Goal: Transaction & Acquisition: Purchase product/service

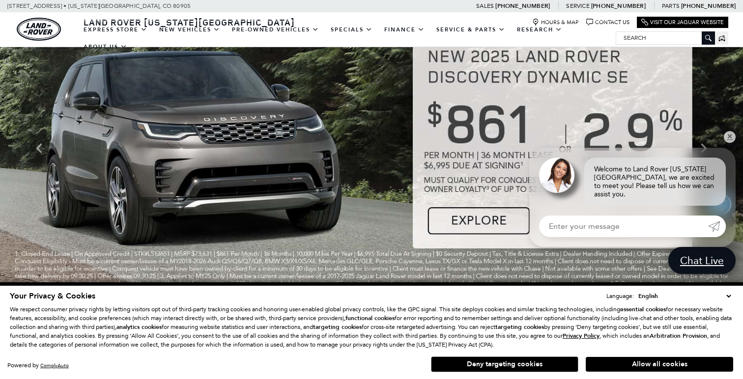
scroll to position [10, 0]
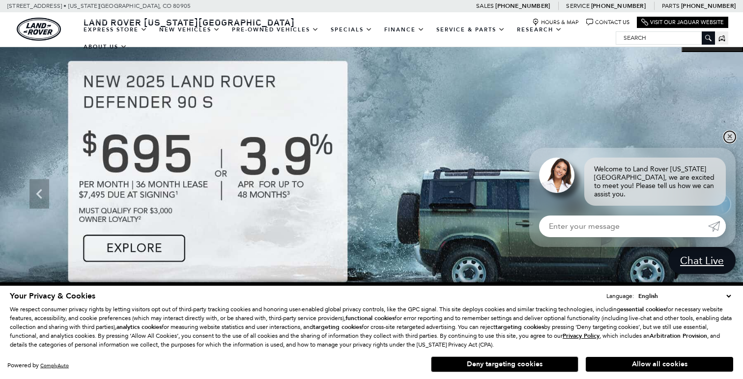
click at [727, 142] on link "✕" at bounding box center [730, 137] width 12 height 12
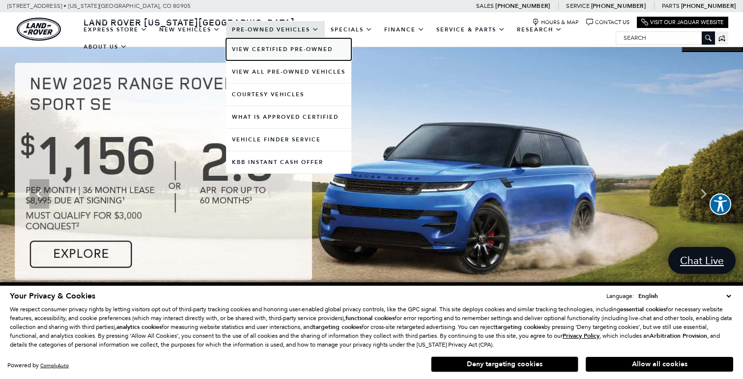
click at [266, 51] on link "View Certified Pre-Owned" at bounding box center [288, 49] width 125 height 22
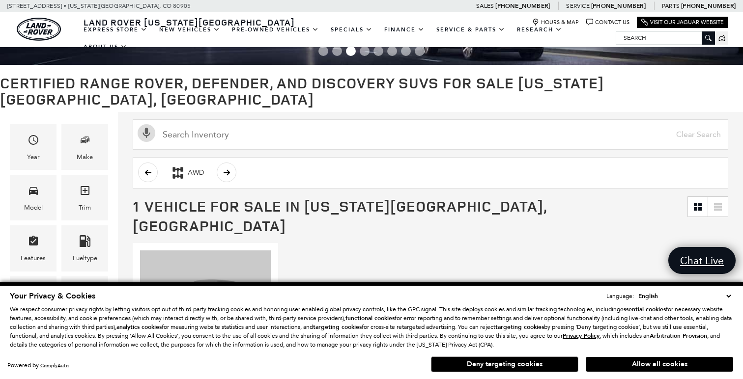
scroll to position [32, 0]
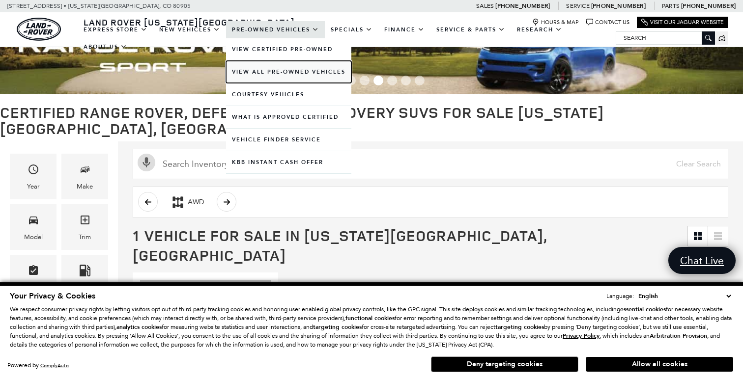
click at [277, 70] on link "View All Pre-Owned Vehicles" at bounding box center [288, 72] width 125 height 22
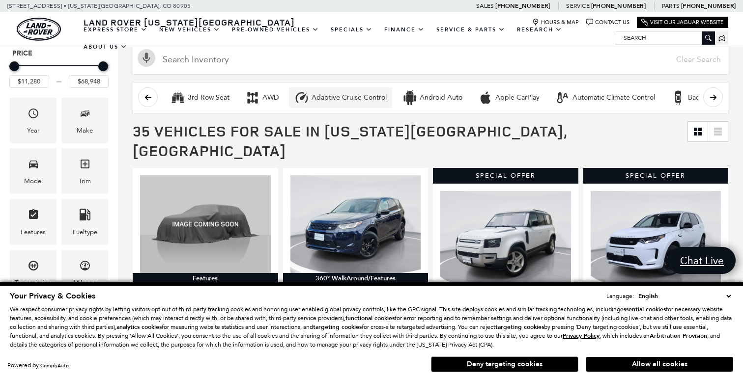
scroll to position [85, 0]
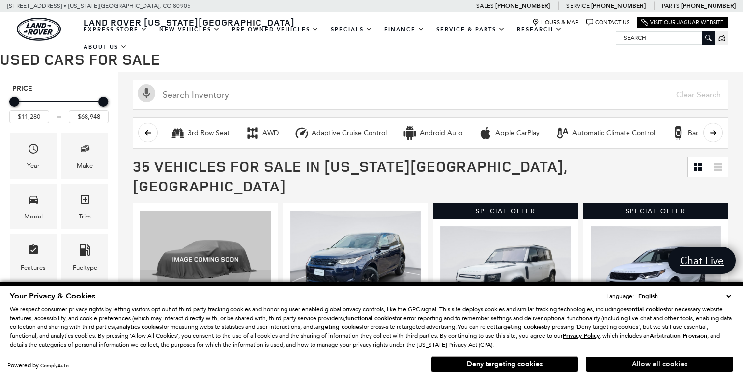
click at [661, 365] on button "Allow all cookies" at bounding box center [659, 364] width 147 height 15
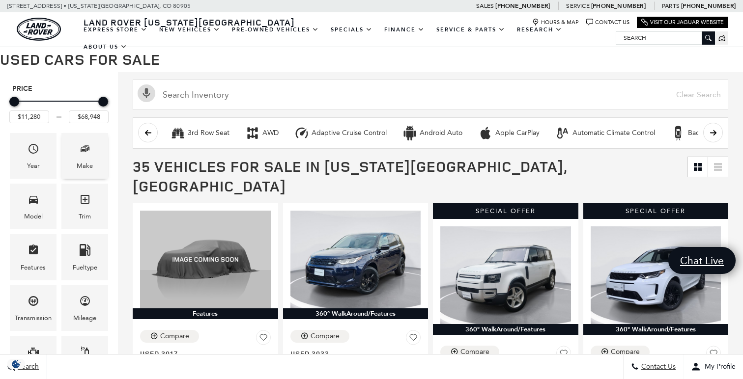
scroll to position [0, 0]
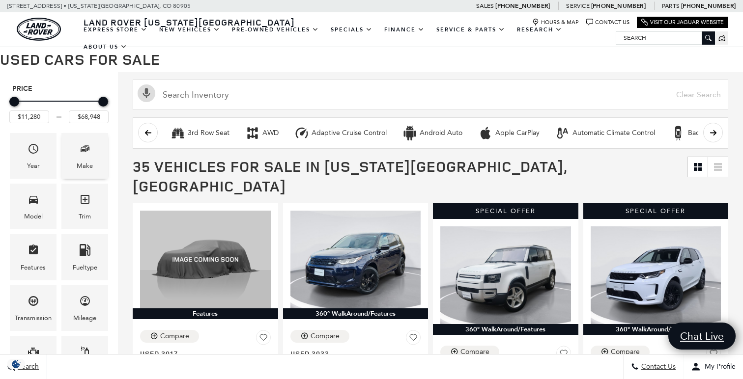
click at [88, 153] on icon "Make" at bounding box center [85, 149] width 12 height 12
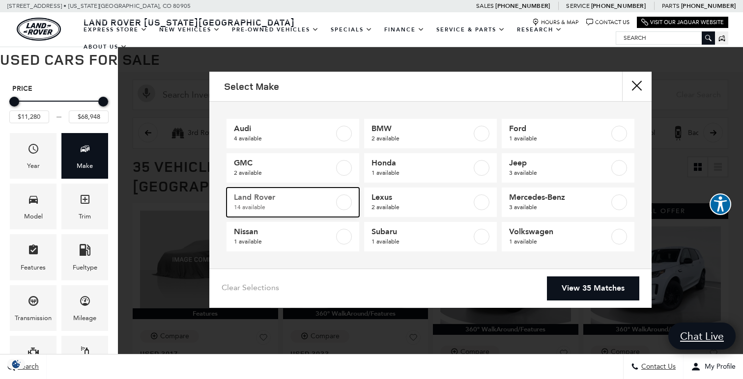
click at [343, 201] on label at bounding box center [344, 203] width 16 height 16
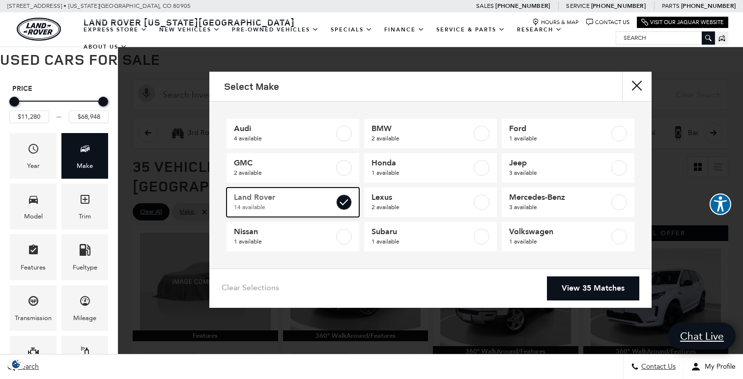
type input "$18,189"
type input "$68,780"
checkbox input "true"
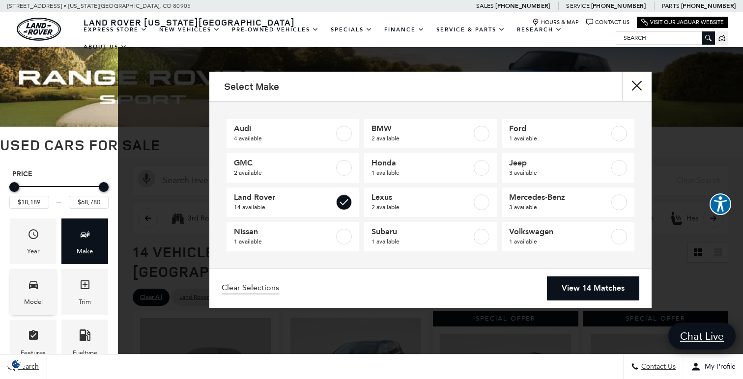
click at [28, 295] on span "Model" at bounding box center [34, 287] width 12 height 20
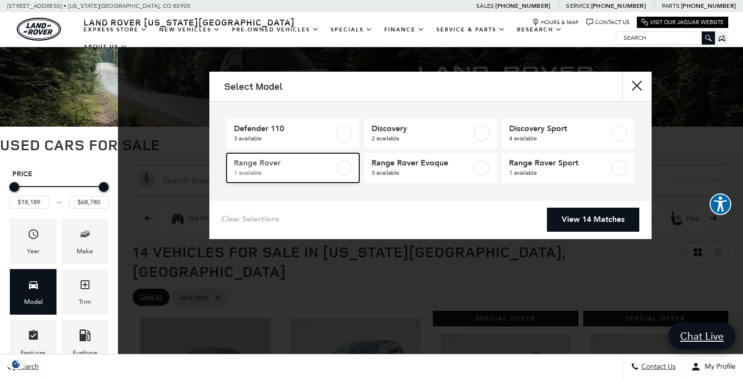
click at [347, 167] on label at bounding box center [344, 168] width 16 height 16
type input "$68,780"
checkbox input "true"
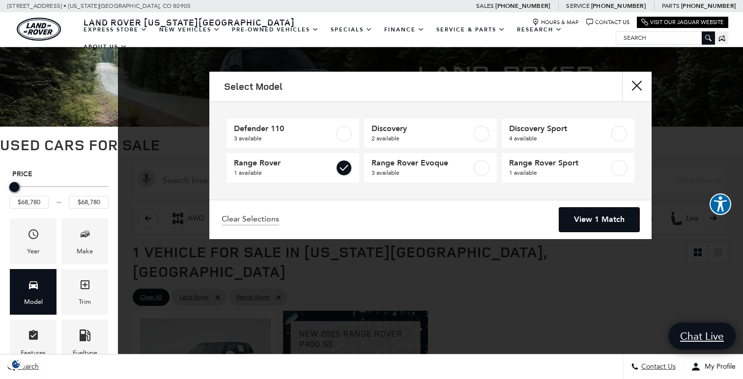
click at [607, 220] on link "View 1 Match" at bounding box center [599, 220] width 80 height 24
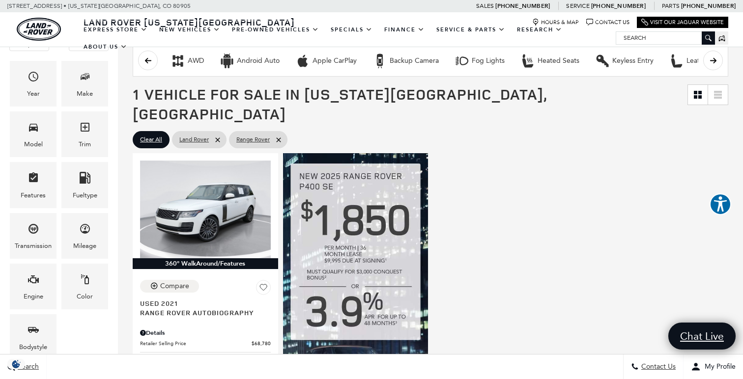
scroll to position [157, 0]
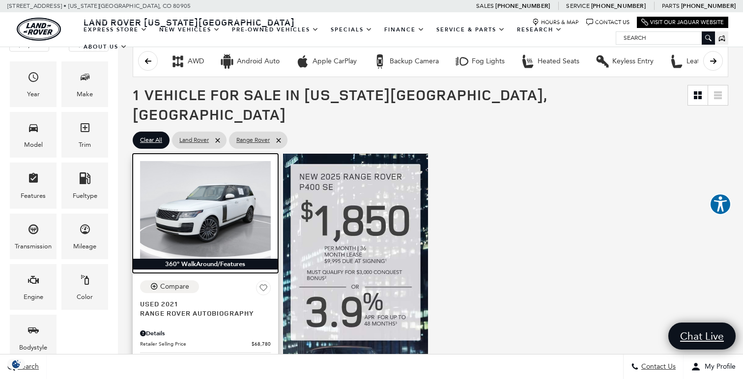
click at [222, 190] on img at bounding box center [205, 210] width 131 height 98
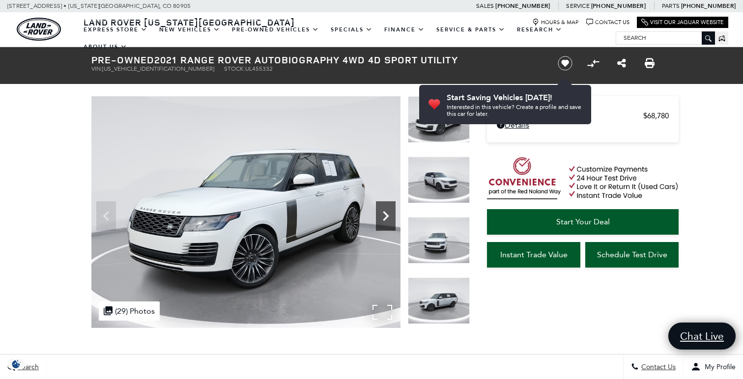
click at [386, 218] on icon "Next" at bounding box center [386, 216] width 6 height 10
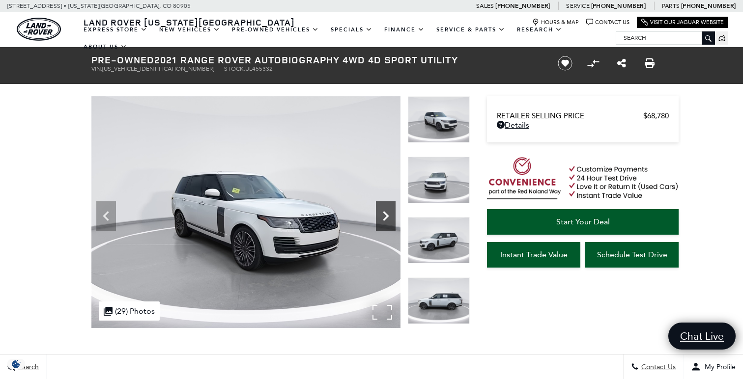
click at [385, 219] on icon "Next" at bounding box center [386, 216] width 6 height 10
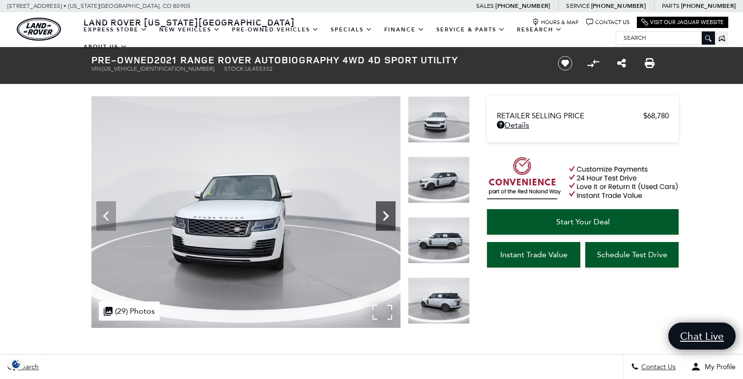
click at [385, 219] on icon "Next" at bounding box center [386, 216] width 6 height 10
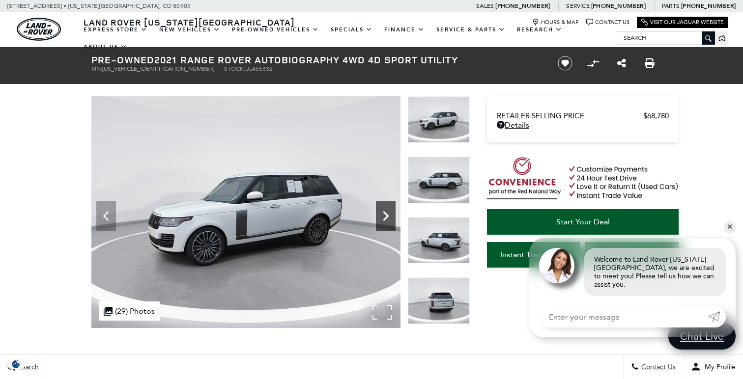
click at [385, 219] on icon "Next" at bounding box center [386, 216] width 6 height 10
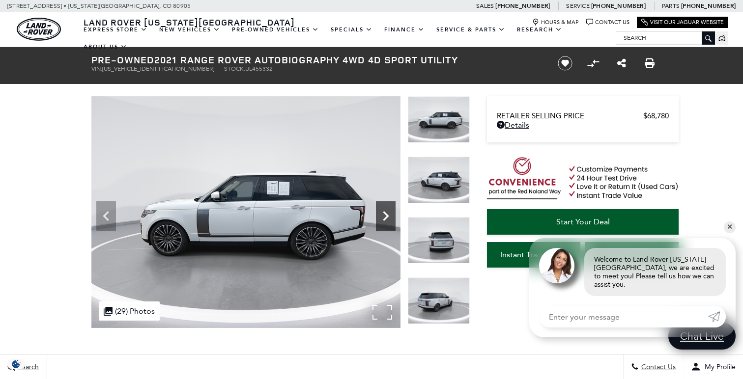
click at [385, 219] on icon "Next" at bounding box center [386, 216] width 6 height 10
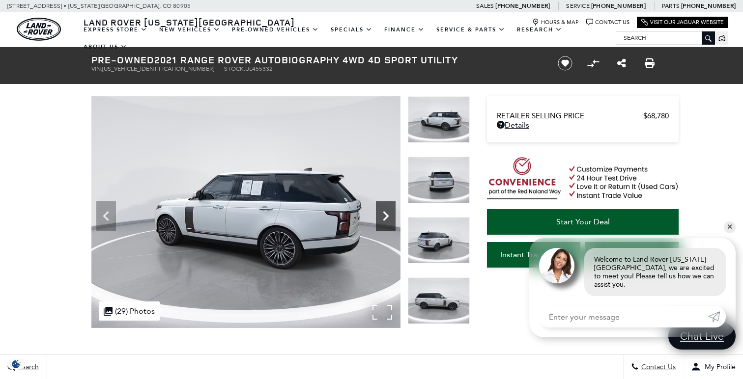
click at [385, 219] on icon "Next" at bounding box center [386, 216] width 6 height 10
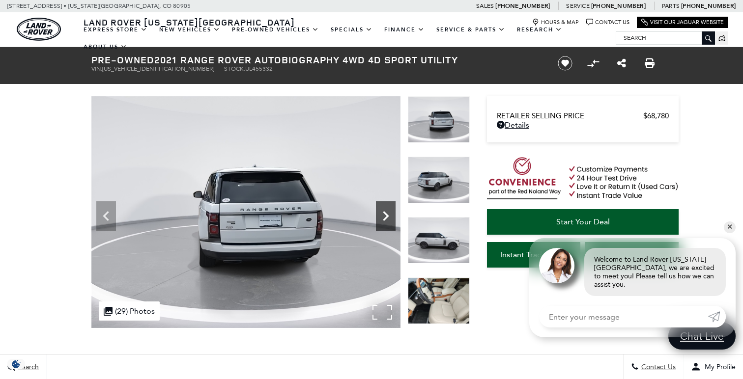
click at [385, 219] on icon "Next" at bounding box center [386, 216] width 6 height 10
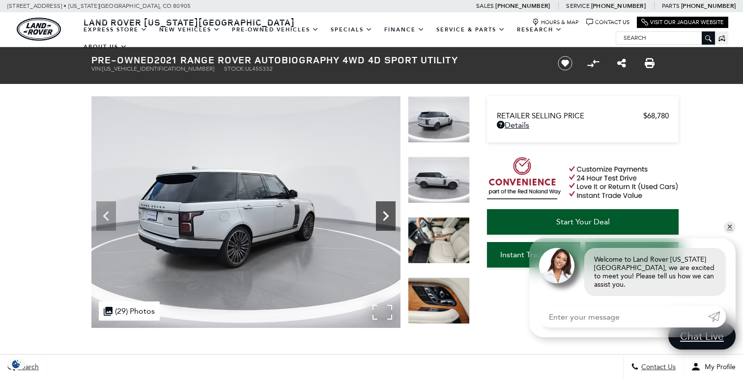
click at [385, 219] on icon "Next" at bounding box center [386, 216] width 6 height 10
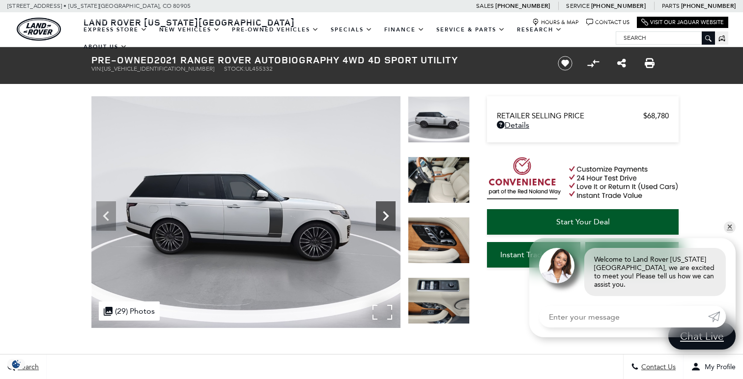
click at [385, 219] on icon "Next" at bounding box center [386, 216] width 6 height 10
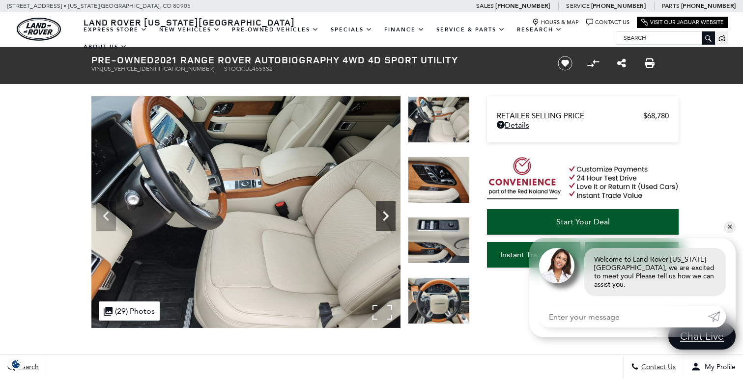
click at [385, 219] on icon "Next" at bounding box center [386, 216] width 6 height 10
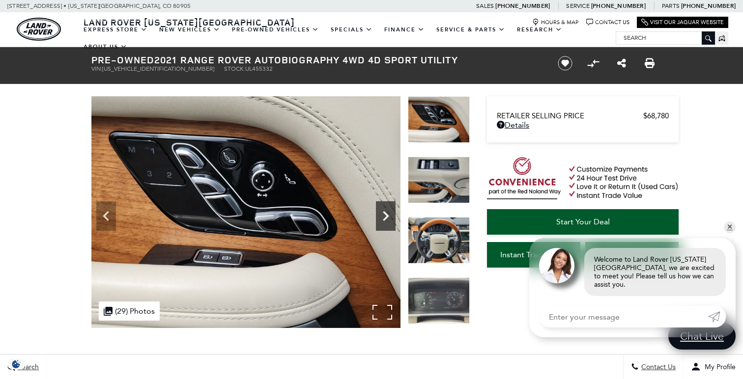
click at [385, 219] on icon "Next" at bounding box center [386, 216] width 6 height 10
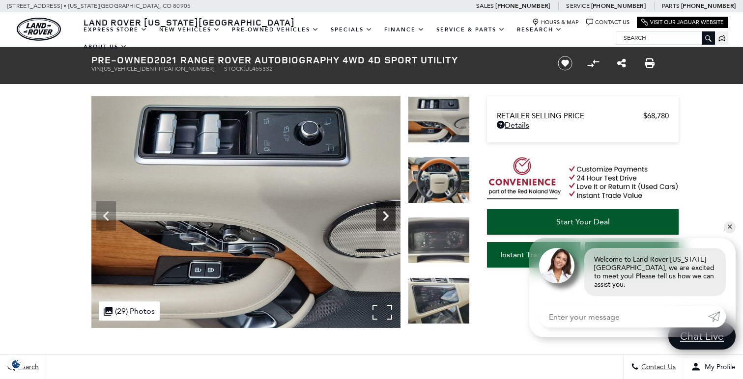
click at [385, 219] on icon "Next" at bounding box center [386, 216] width 6 height 10
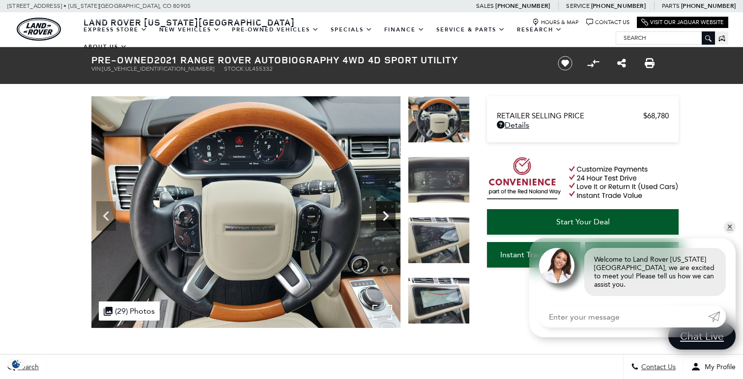
click at [385, 219] on icon "Next" at bounding box center [386, 216] width 6 height 10
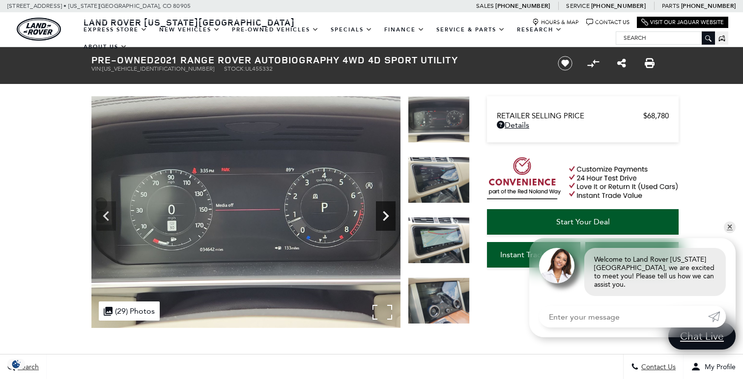
click at [385, 219] on icon "Next" at bounding box center [386, 216] width 6 height 10
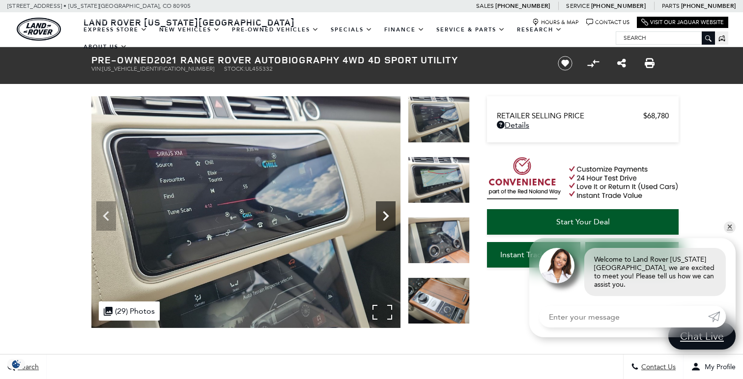
click at [385, 219] on icon "Next" at bounding box center [386, 216] width 6 height 10
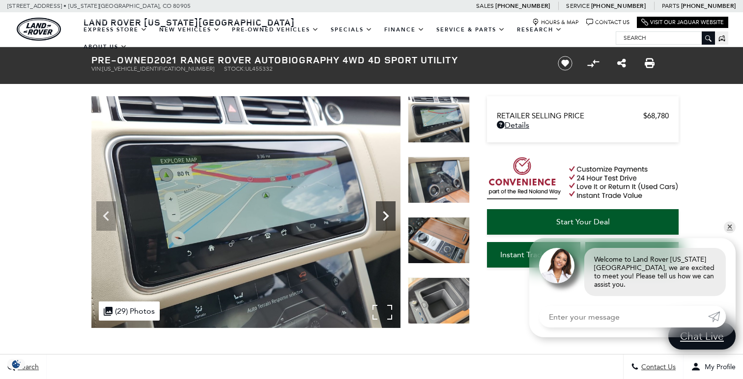
click at [385, 219] on icon "Next" at bounding box center [386, 216] width 6 height 10
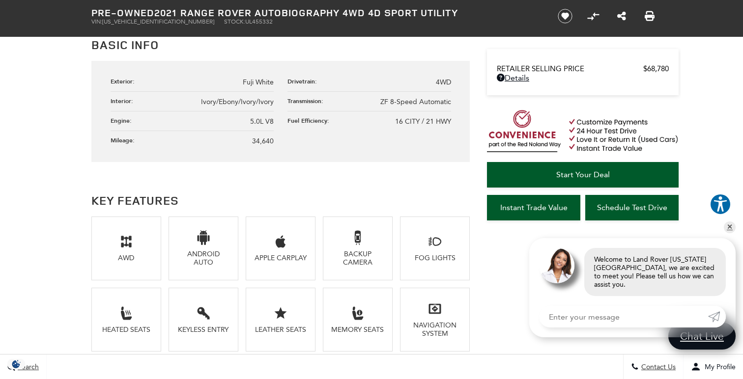
scroll to position [423, 0]
